Goal: Task Accomplishment & Management: Complete application form

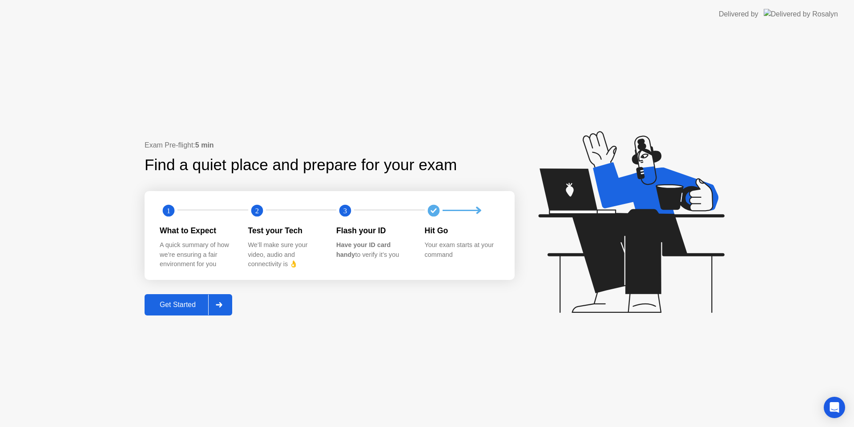
click at [175, 309] on div "Get Started" at bounding box center [177, 305] width 61 height 8
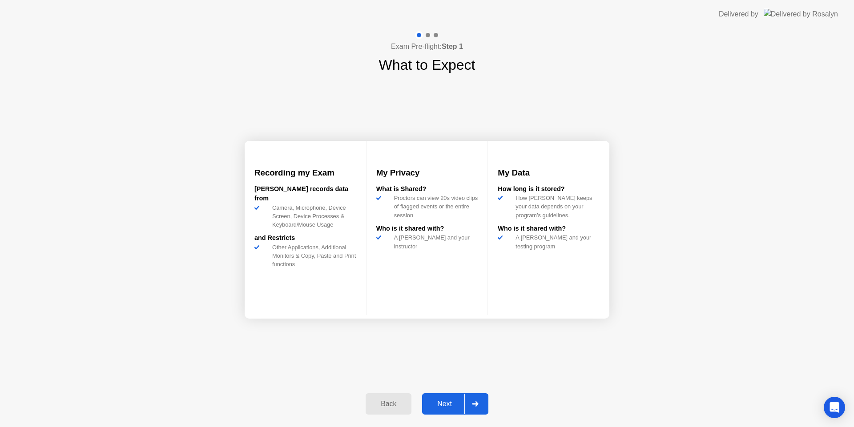
click at [449, 402] on div "Next" at bounding box center [445, 404] width 40 height 8
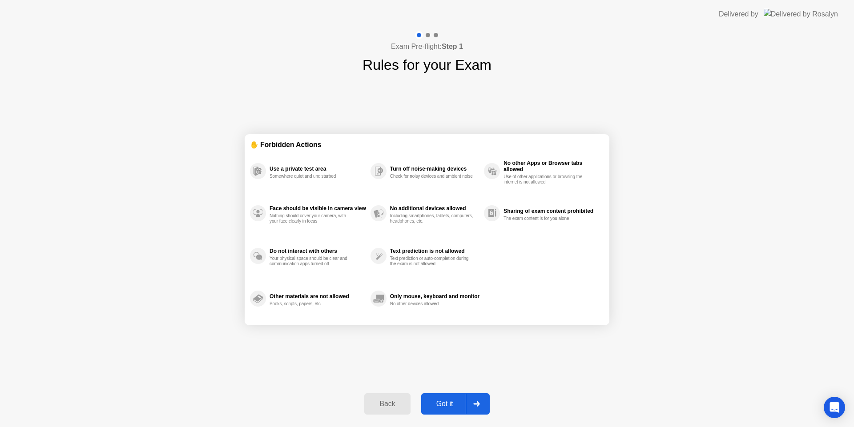
click at [451, 405] on div "Got it" at bounding box center [445, 404] width 42 height 8
select select "**********"
select select "*******"
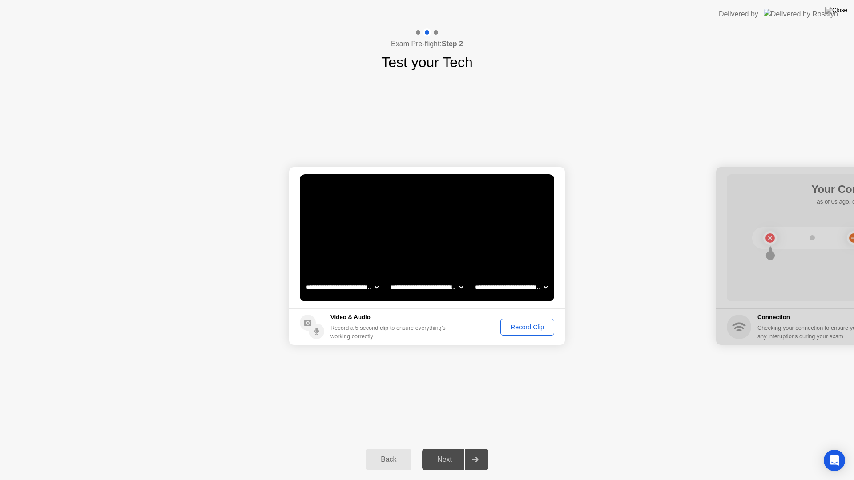
click at [527, 327] on div "Record Clip" at bounding box center [527, 327] width 48 height 7
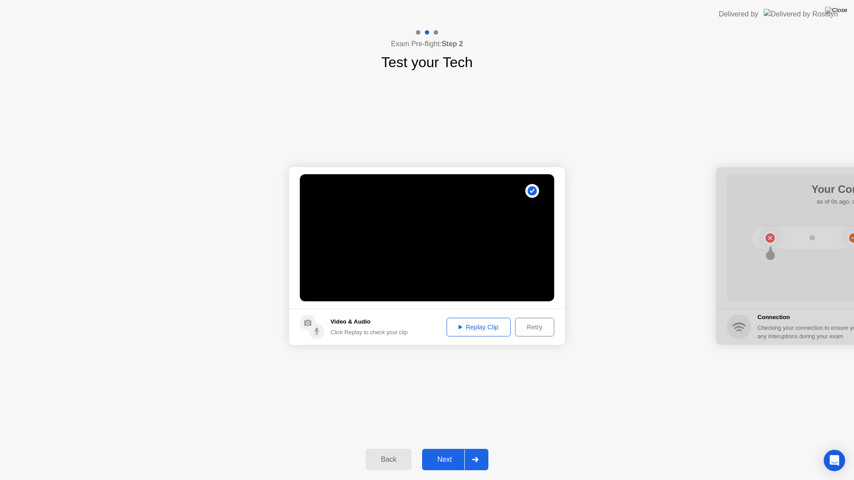
click at [489, 324] on div "Replay Clip" at bounding box center [478, 327] width 58 height 7
click at [449, 427] on div "Next" at bounding box center [445, 460] width 40 height 8
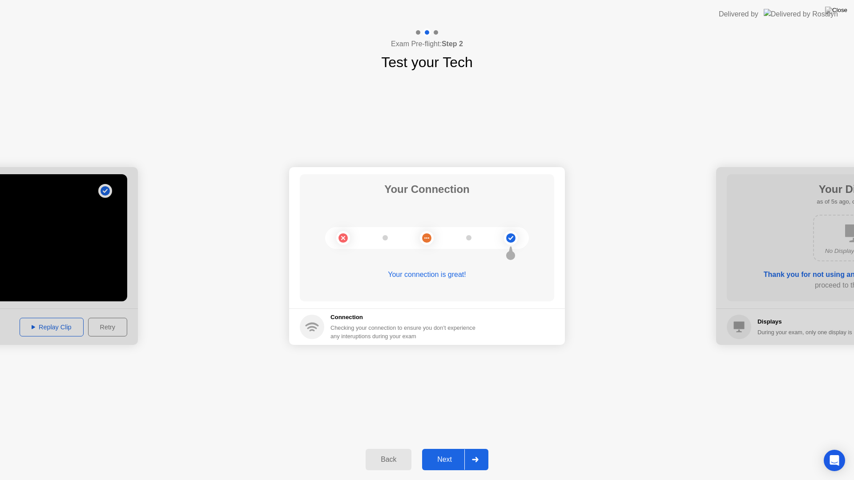
click at [444, 427] on div "Next" at bounding box center [445, 460] width 40 height 8
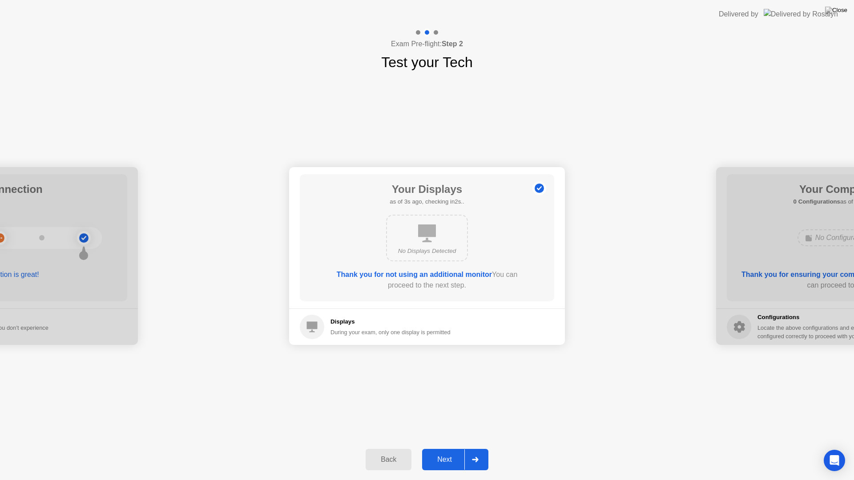
click at [441, 427] on div "Next" at bounding box center [445, 460] width 40 height 8
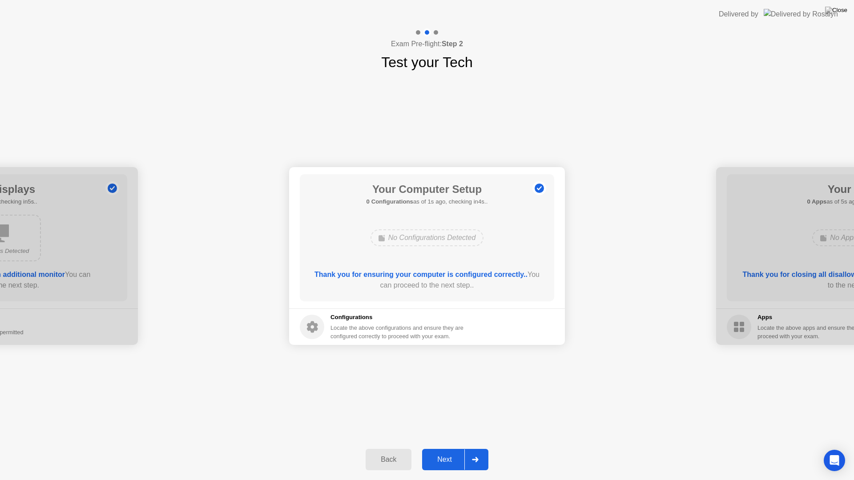
click at [440, 427] on div "Next" at bounding box center [445, 460] width 40 height 8
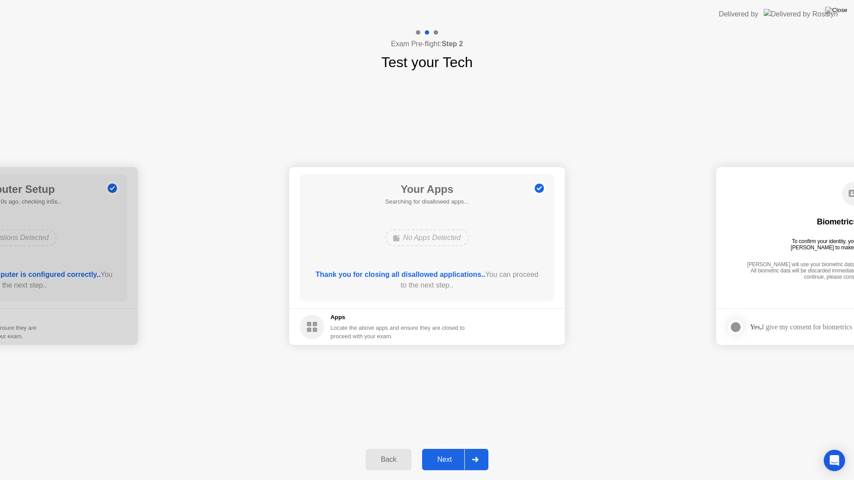
click at [440, 427] on div "Next" at bounding box center [445, 460] width 40 height 8
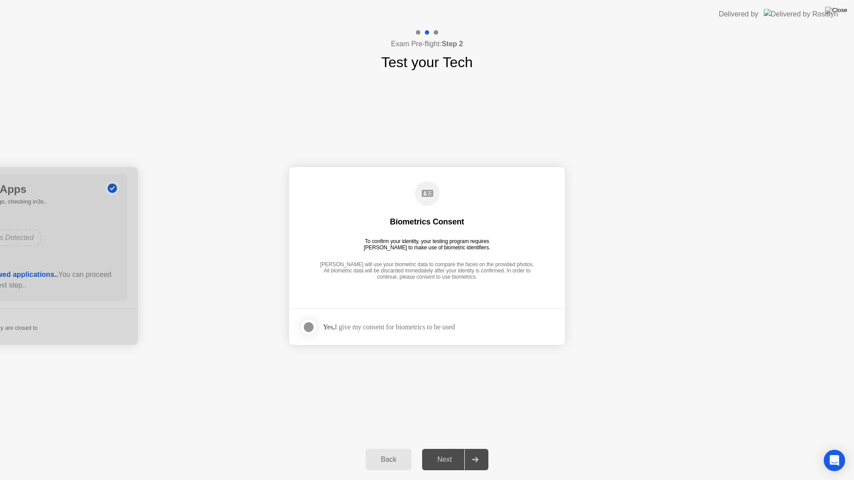
click at [313, 328] on div at bounding box center [308, 327] width 11 height 11
click at [443, 427] on div "Next" at bounding box center [445, 460] width 40 height 8
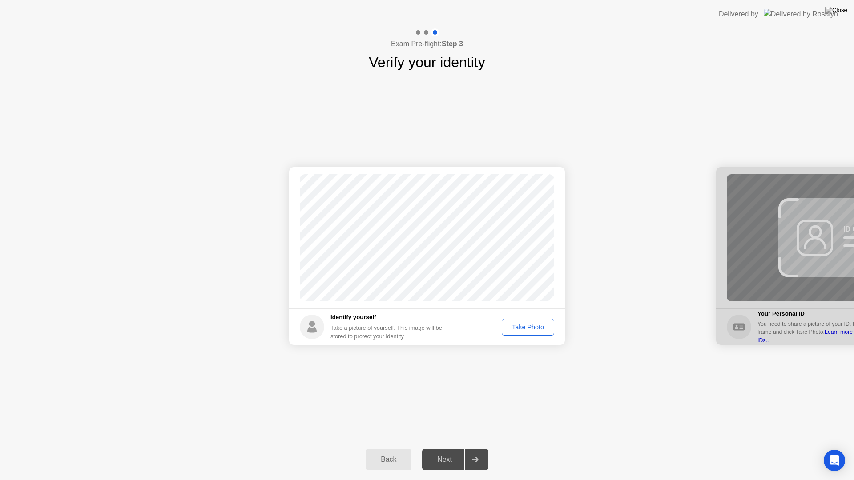
click at [526, 320] on button "Take Photo" at bounding box center [527, 327] width 52 height 17
click at [531, 329] on div "Retake" at bounding box center [533, 327] width 35 height 7
click at [527, 324] on div "Take Photo" at bounding box center [528, 327] width 46 height 7
click at [450, 427] on div "Next" at bounding box center [445, 460] width 40 height 8
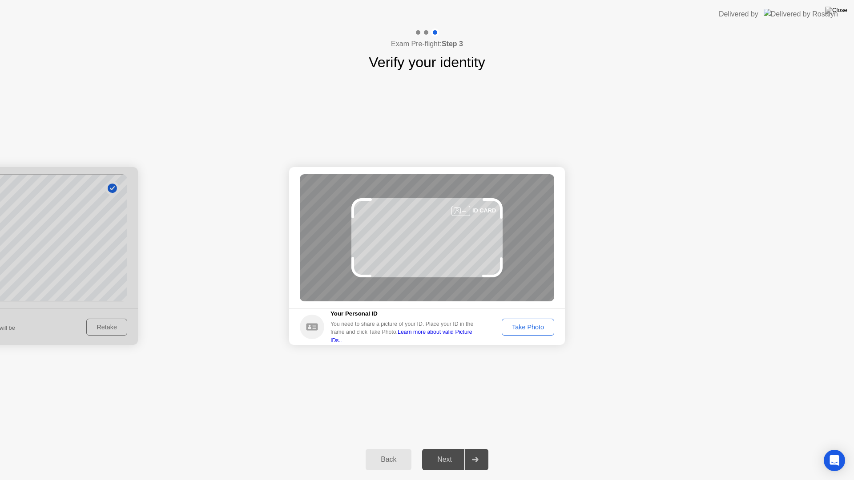
click at [517, 325] on div "Take Photo" at bounding box center [528, 327] width 46 height 7
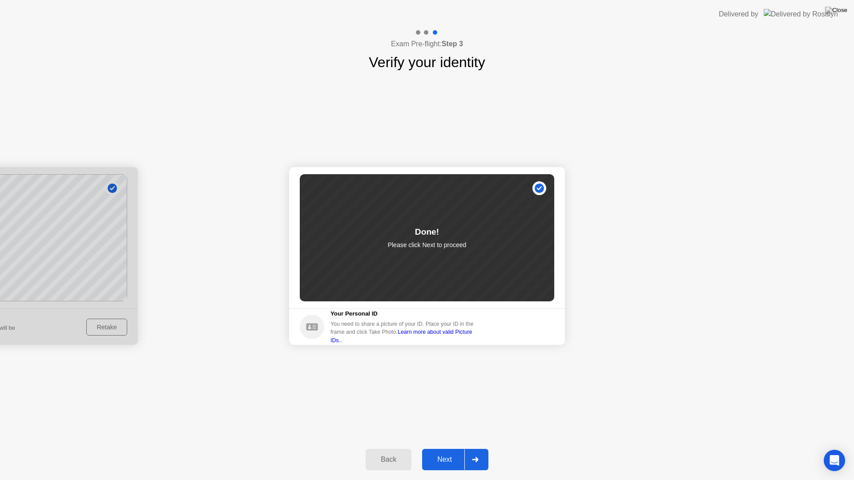
click at [453, 427] on div "Next" at bounding box center [445, 460] width 40 height 8
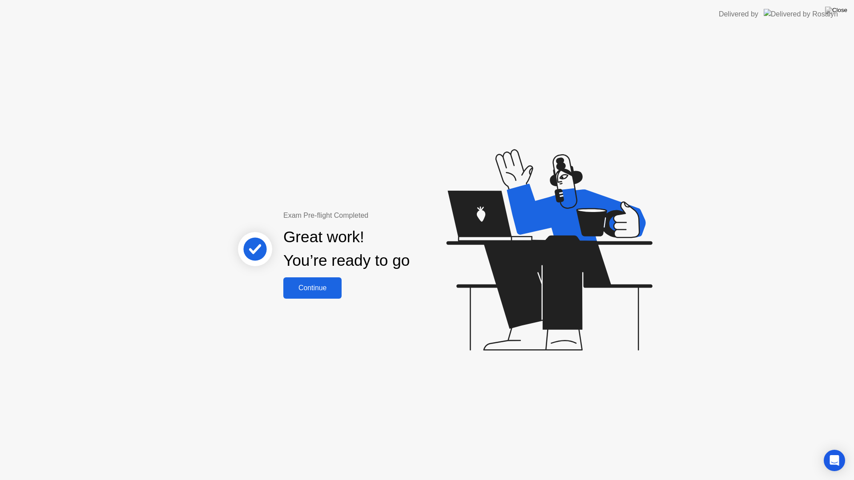
click at [315, 289] on div "Continue" at bounding box center [312, 288] width 53 height 8
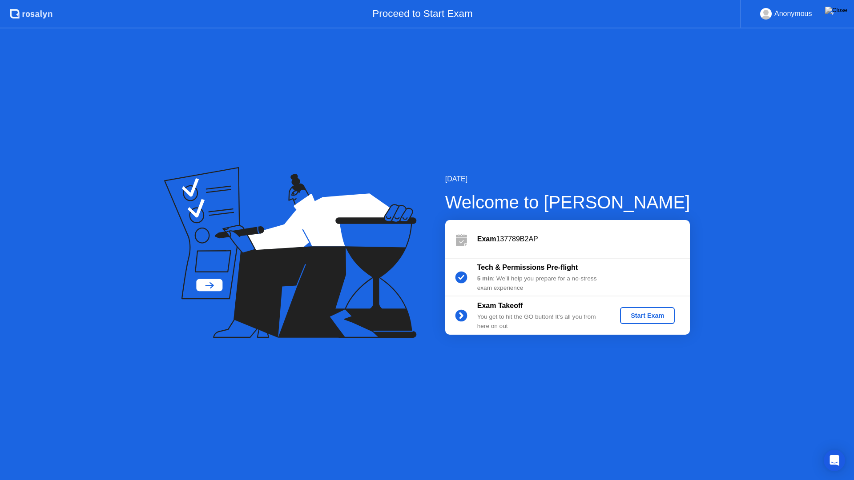
click at [629, 317] on div "Start Exam" at bounding box center [647, 315] width 48 height 7
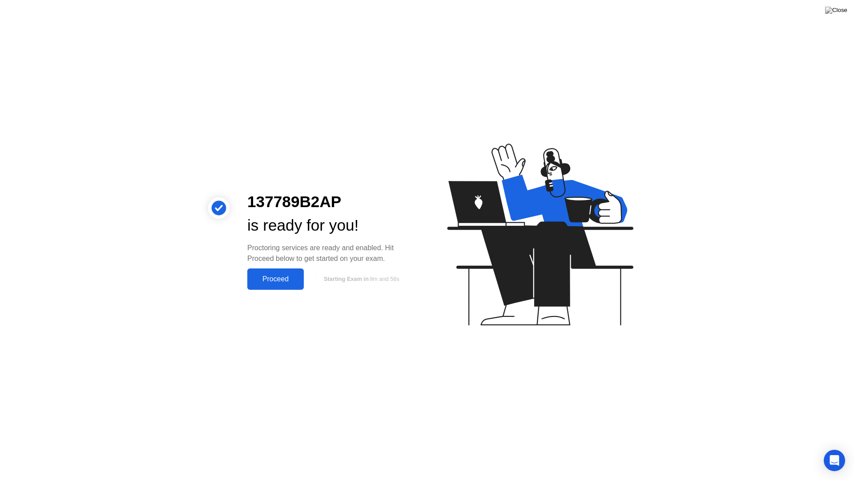
click at [265, 277] on div "Proceed" at bounding box center [275, 279] width 51 height 8
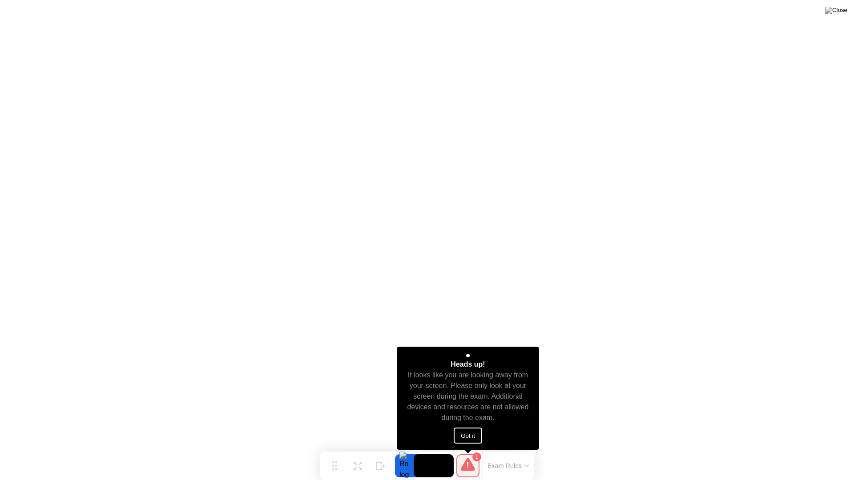
click at [476, 427] on button "Got it" at bounding box center [467, 436] width 28 height 16
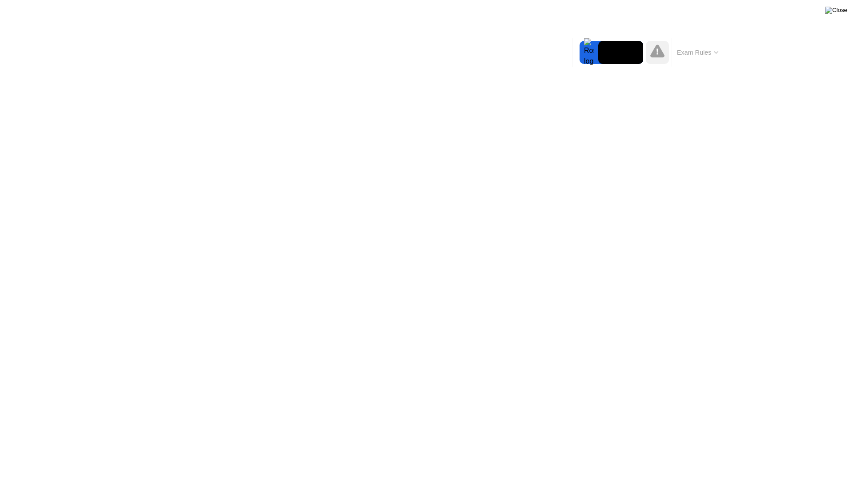
click at [841, 13] on img at bounding box center [836, 10] width 22 height 7
